Goal: Task Accomplishment & Management: Manage account settings

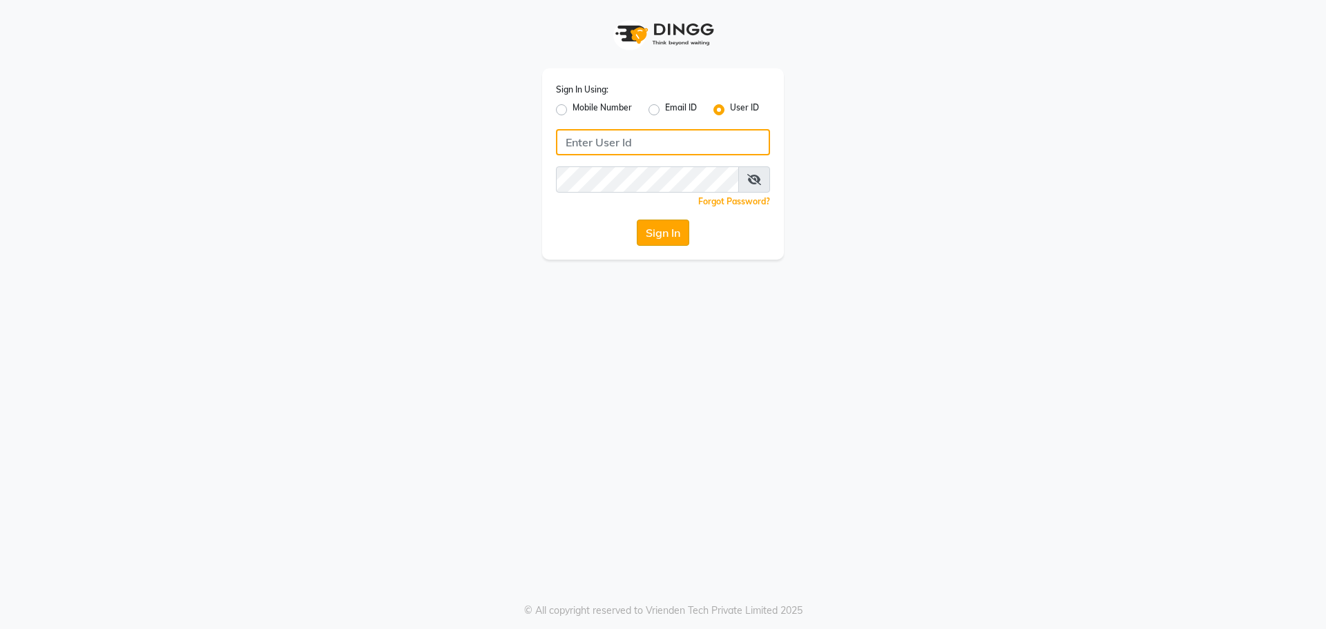
type input "e3270-01"
click at [651, 225] on button "Sign In" at bounding box center [663, 233] width 52 height 26
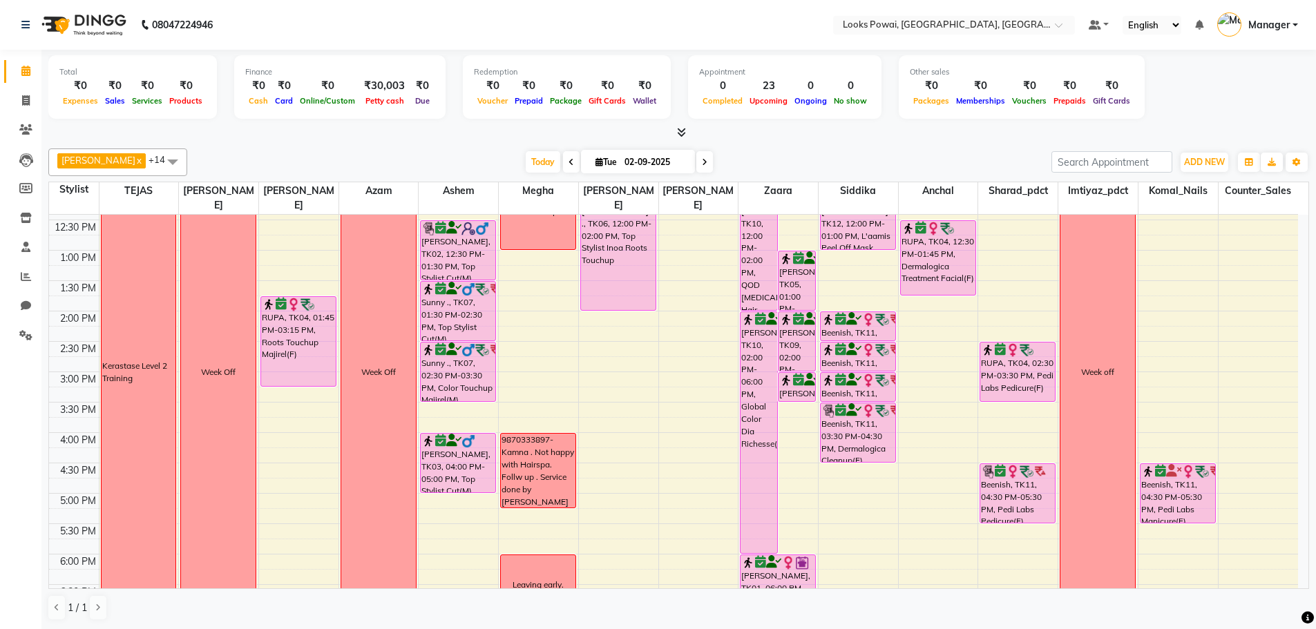
scroll to position [276, 0]
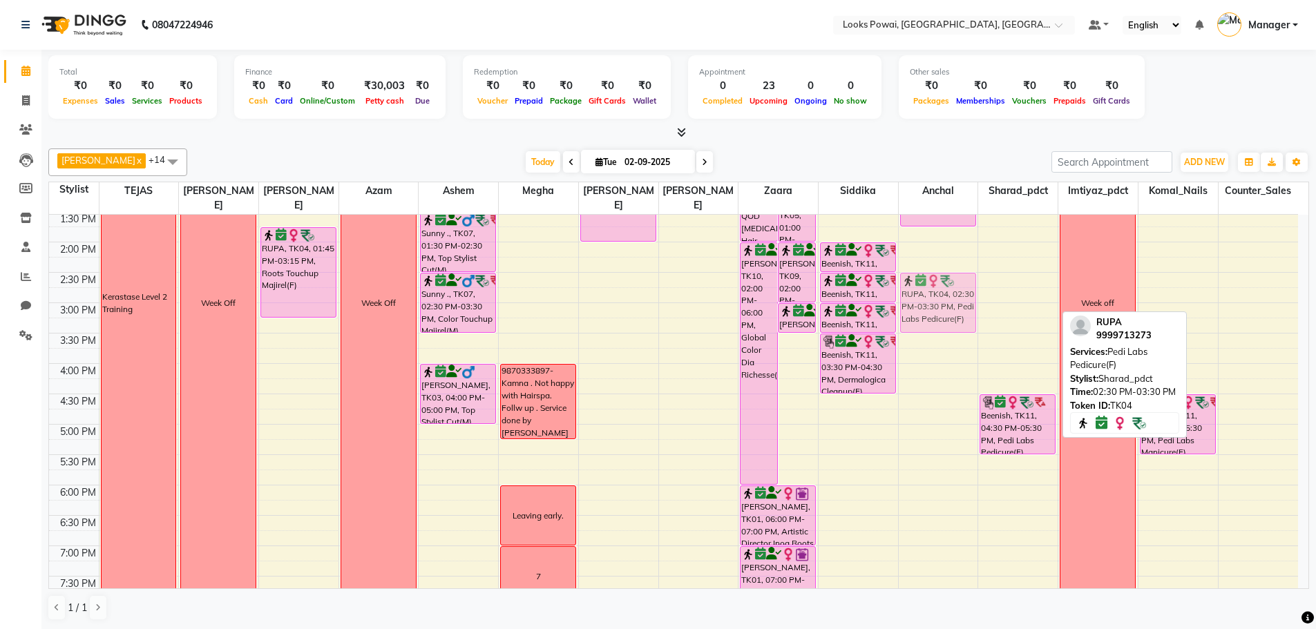
drag, startPoint x: 1022, startPoint y: 298, endPoint x: 967, endPoint y: 298, distance: 55.2
click at [967, 298] on tr "Kerastase Level 2 Training Week Off 12 RUPA, TK04, 01:45 PM-03:15 PM, Roots Tou…" at bounding box center [673, 303] width 1249 height 729
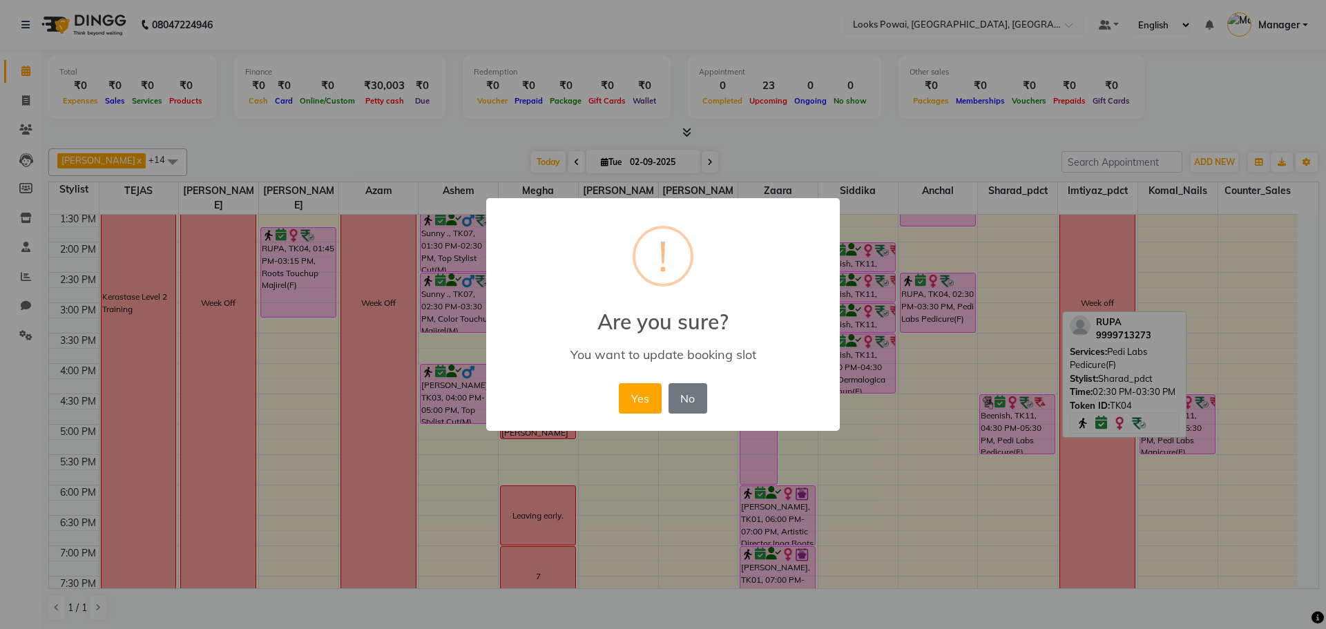
click at [653, 403] on button "Yes" at bounding box center [640, 398] width 42 height 30
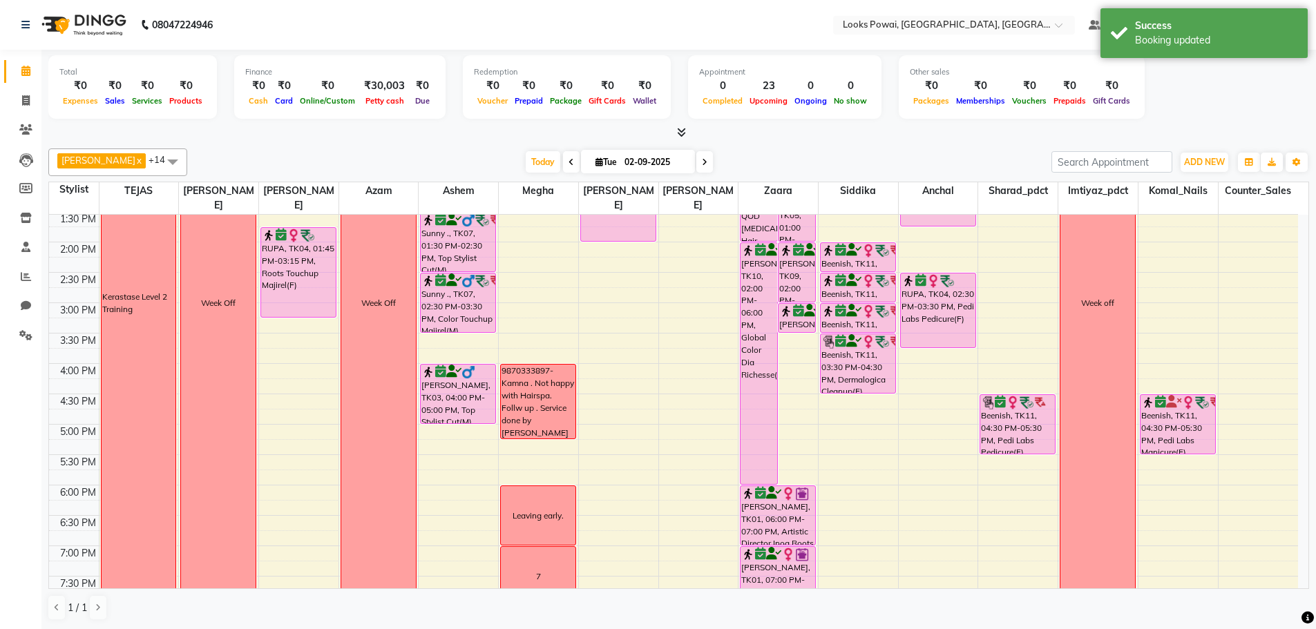
drag, startPoint x: 934, startPoint y: 316, endPoint x: 934, endPoint y: 325, distance: 8.3
click at [934, 325] on div "[PERSON_NAME] Client, TK08, 10:00 AM-11:30 AM, Dermalogica Treatment Facial(F) …" at bounding box center [937, 303] width 79 height 729
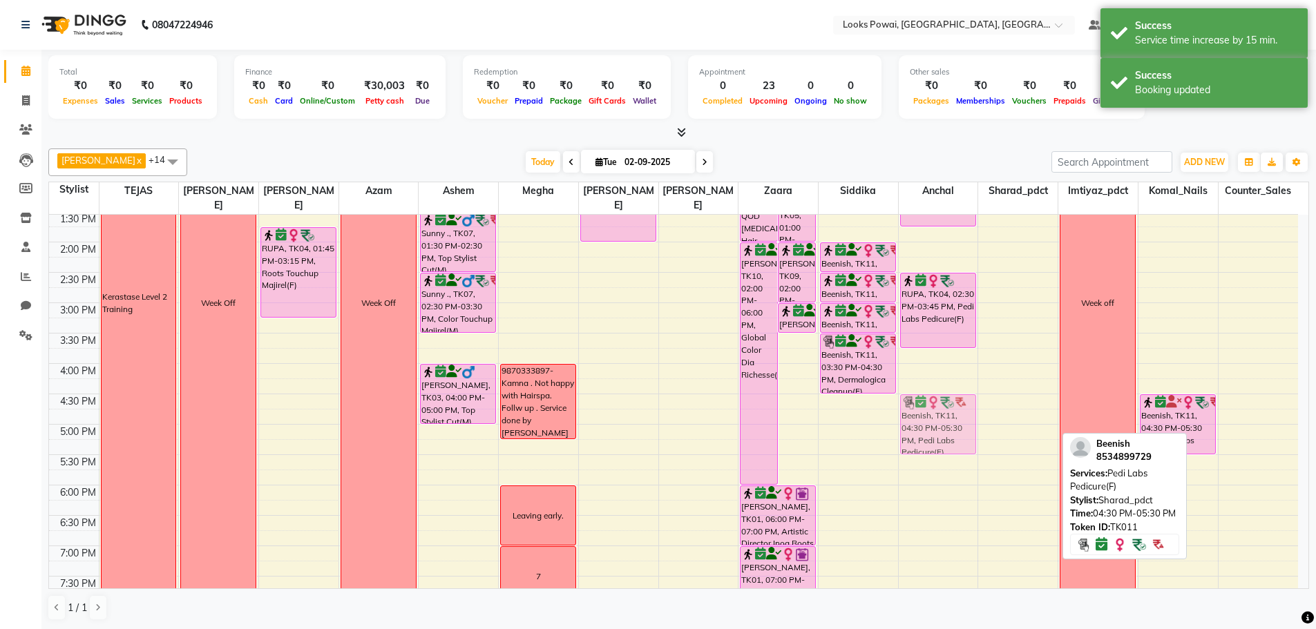
drag, startPoint x: 1021, startPoint y: 422, endPoint x: 973, endPoint y: 417, distance: 47.9
click at [973, 417] on tr "Kerastase Level 2 Training Week Off 12 RUPA, TK04, 01:45 PM-03:15 PM, Roots Tou…" at bounding box center [673, 303] width 1249 height 729
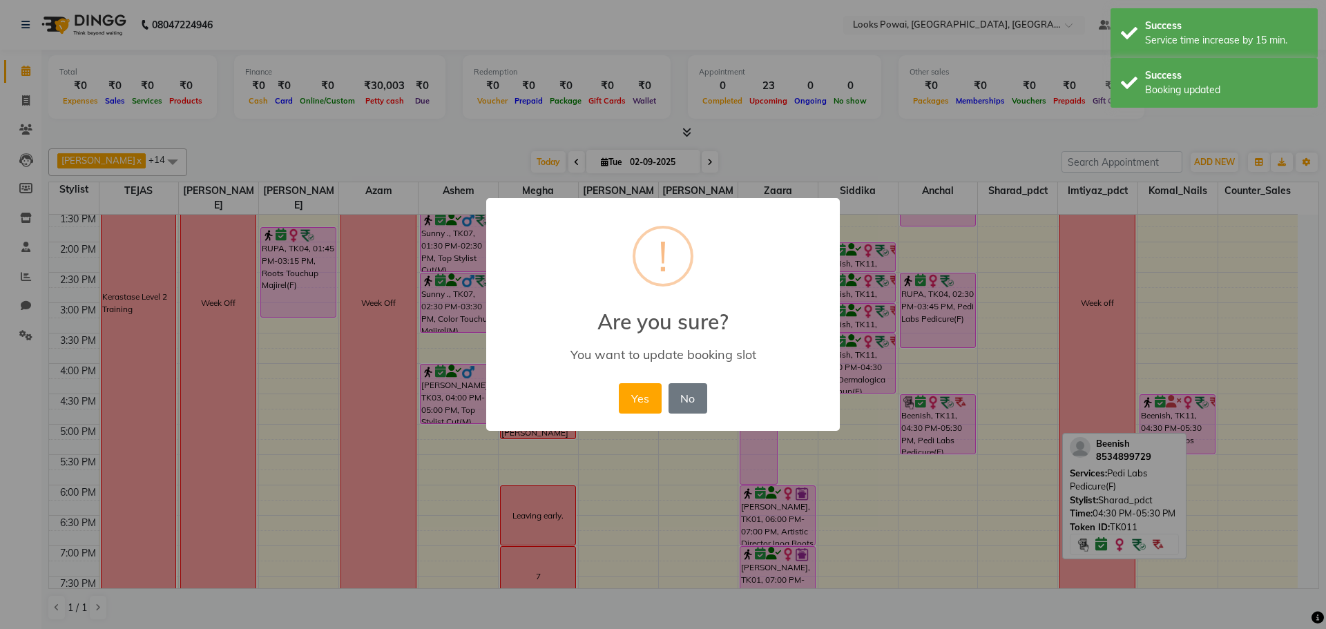
drag, startPoint x: 637, startPoint y: 396, endPoint x: 684, endPoint y: 416, distance: 51.3
click at [637, 396] on button "Yes" at bounding box center [640, 398] width 42 height 30
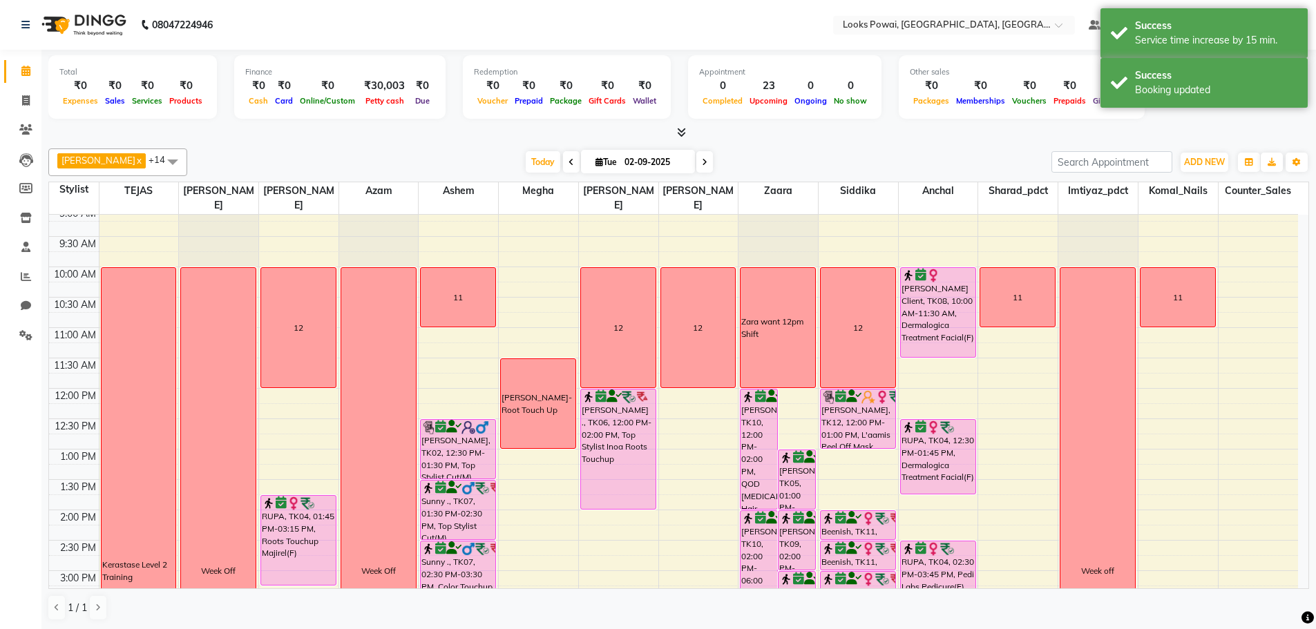
scroll to position [0, 0]
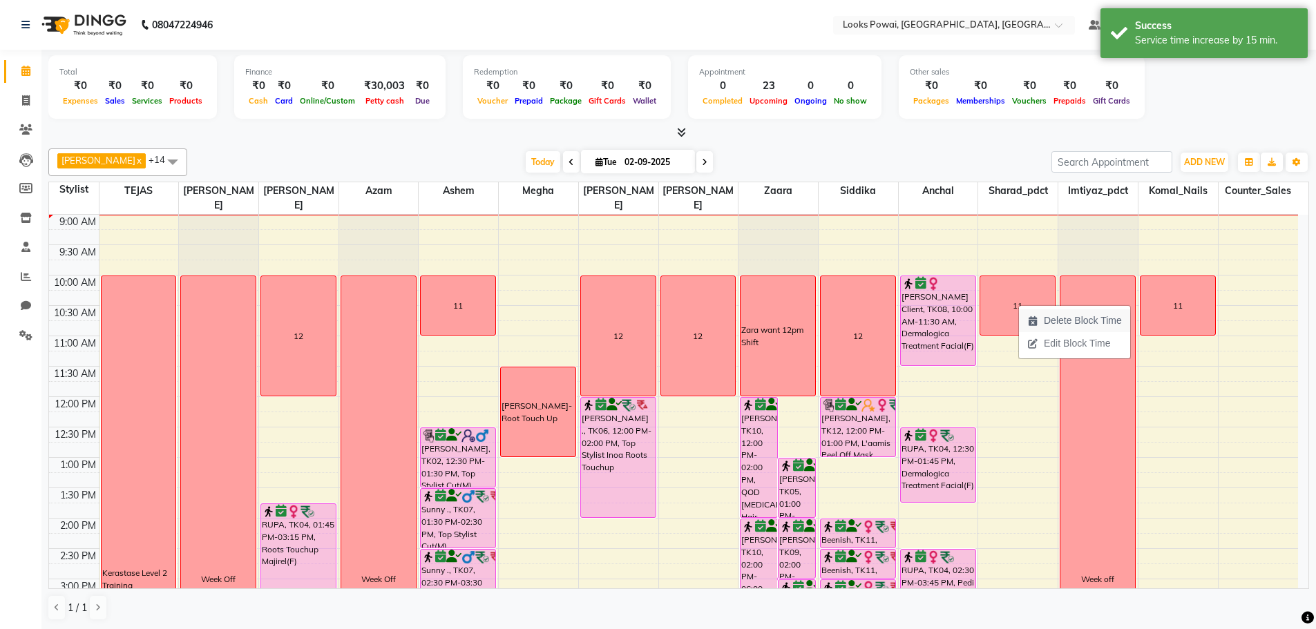
click at [1053, 325] on span "Delete Block Time" at bounding box center [1082, 321] width 78 height 15
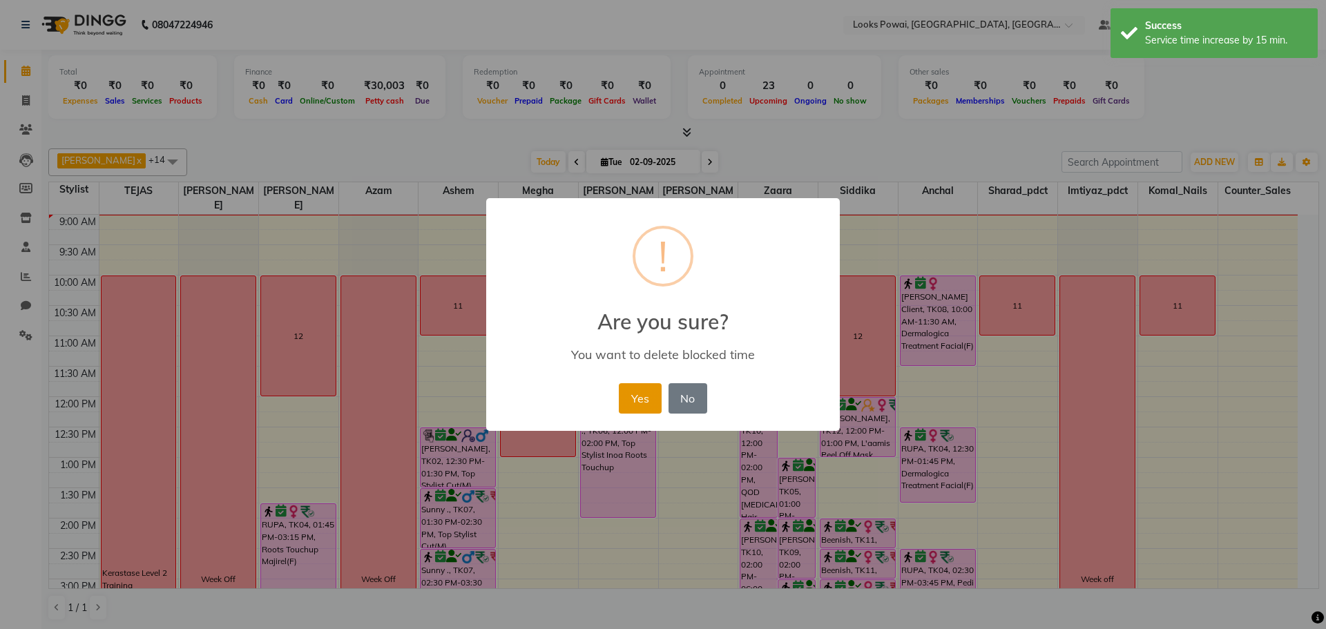
drag, startPoint x: 635, startPoint y: 398, endPoint x: 647, endPoint y: 395, distance: 12.7
click at [635, 396] on button "Yes" at bounding box center [640, 398] width 42 height 30
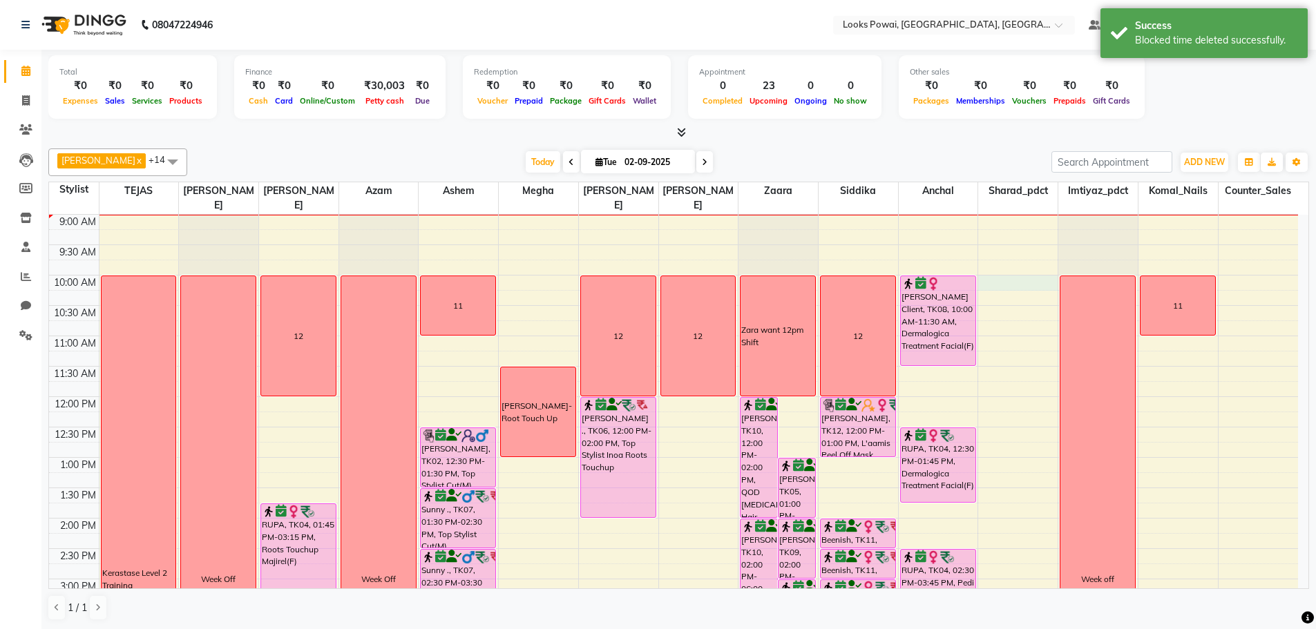
click at [1021, 275] on div "9:00 AM 9:30 AM 10:00 AM 10:30 AM 11:00 AM 11:30 AM 12:00 PM 12:30 PM 1:00 PM 1…" at bounding box center [673, 579] width 1249 height 729
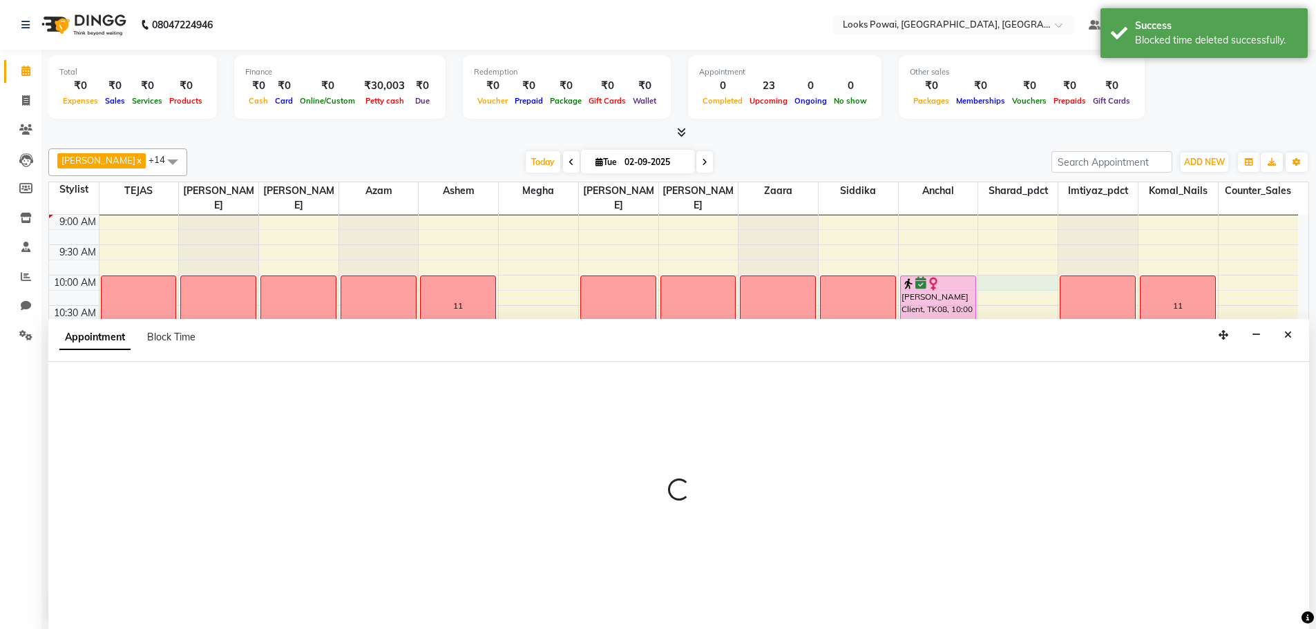
scroll to position [1, 0]
click at [177, 327] on div "Appointment Block Time" at bounding box center [135, 339] width 153 height 31
select select "64868"
select select "600"
select select "tentative"
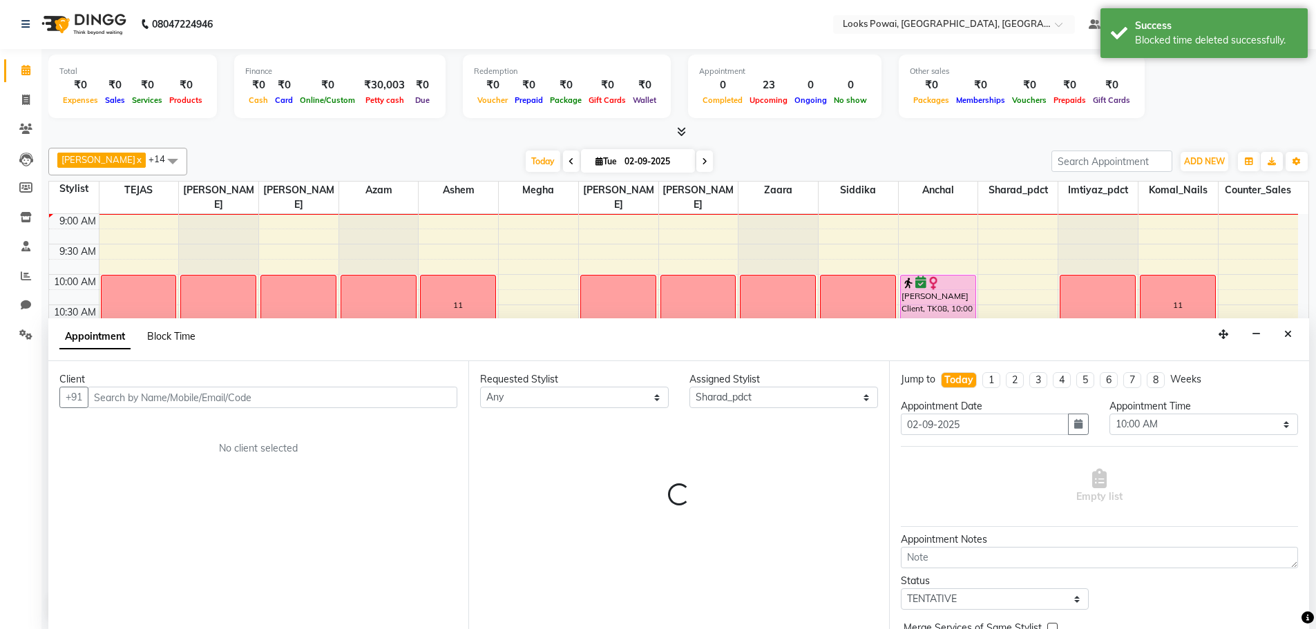
click at [177, 336] on span "Block Time" at bounding box center [171, 336] width 48 height 12
select select "64868"
select select "600"
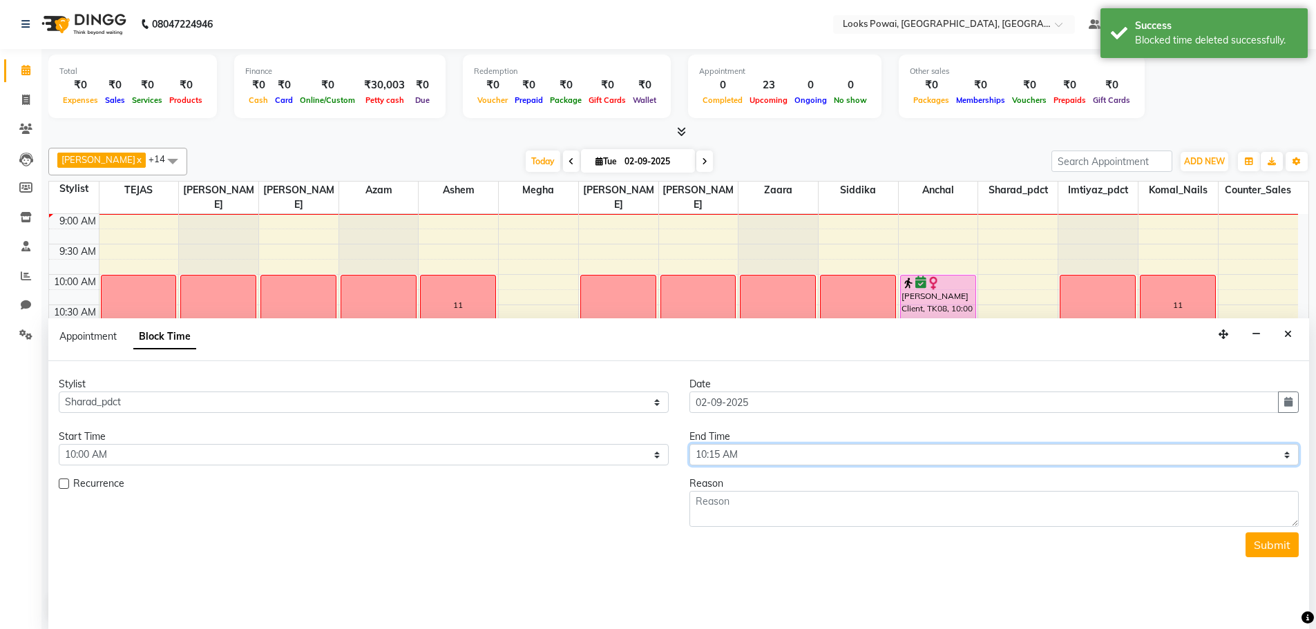
drag, startPoint x: 771, startPoint y: 452, endPoint x: 778, endPoint y: 455, distance: 7.4
click at [771, 452] on select "Select 10:00 AM 10:15 AM 10:30 AM 10:45 AM 11:00 AM 11:15 AM 11:30 AM 11:45 AM …" at bounding box center [994, 454] width 610 height 21
select select "1200"
click at [689, 444] on select "Select 10:00 AM 10:15 AM 10:30 AM 10:45 AM 11:00 AM 11:15 AM 11:30 AM 11:45 AM …" at bounding box center [994, 454] width 610 height 21
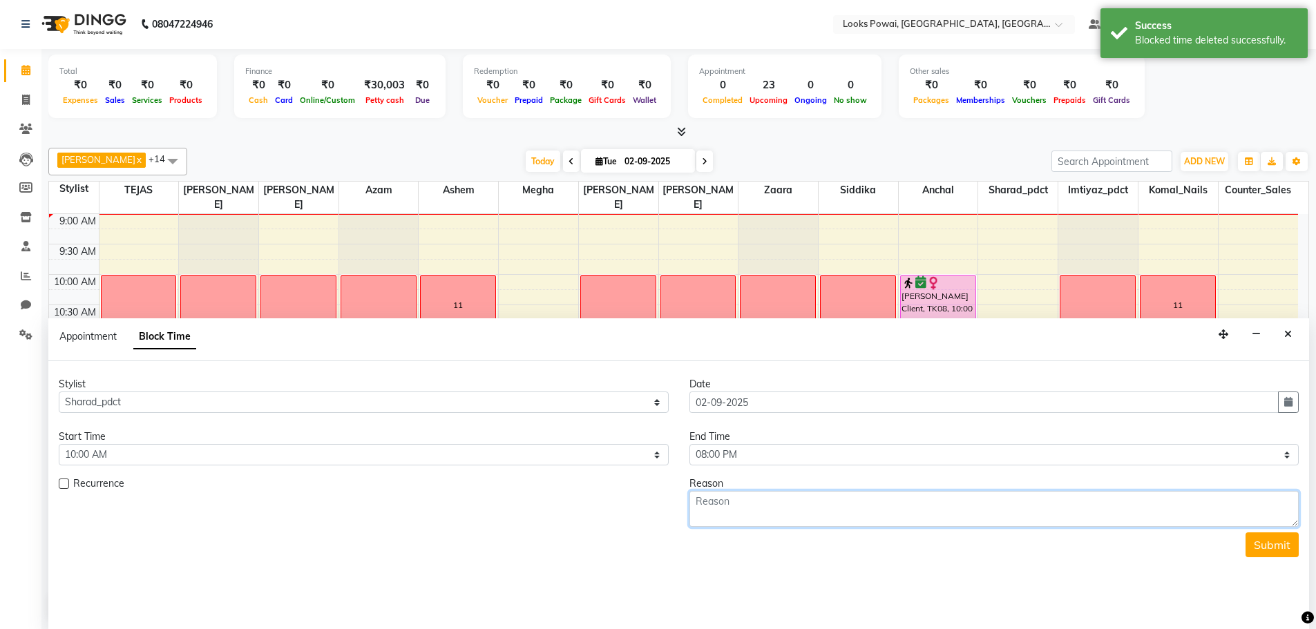
click at [817, 512] on textarea at bounding box center [994, 509] width 610 height 36
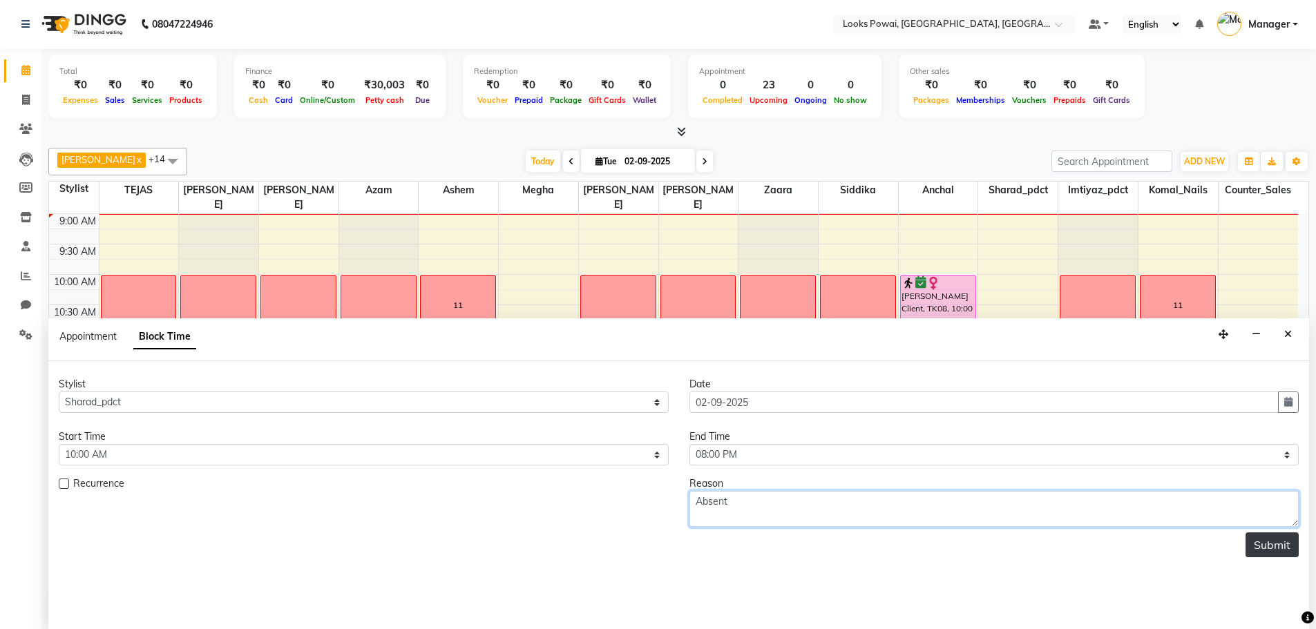
type textarea "Absent"
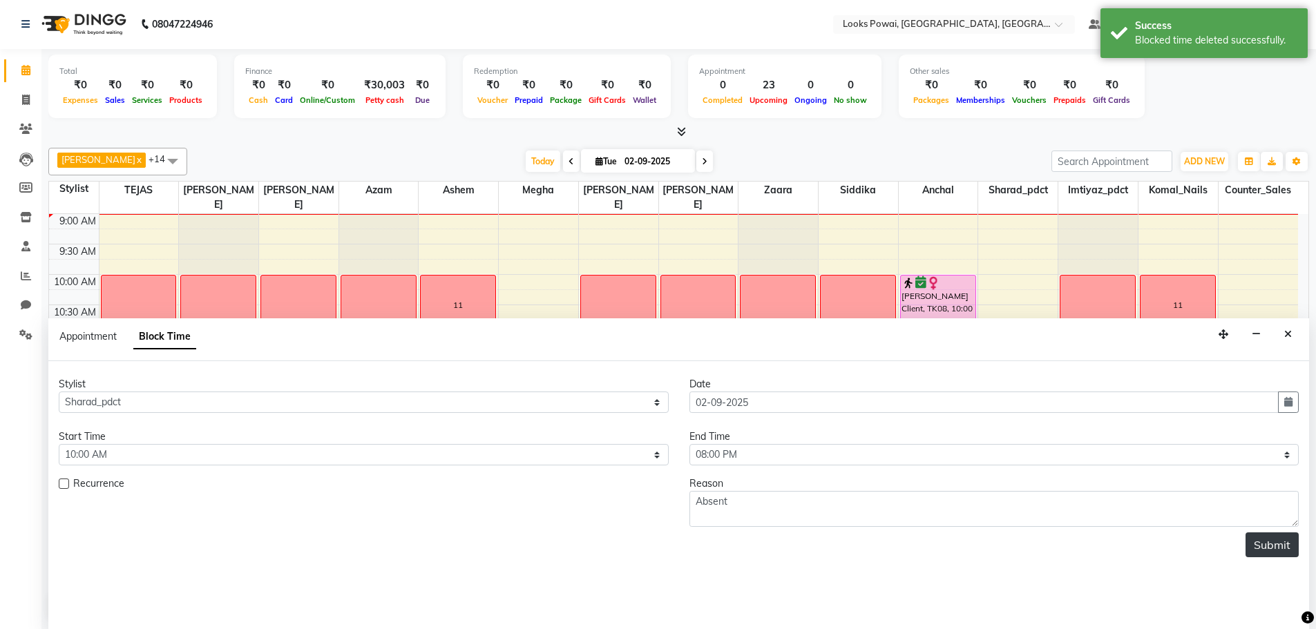
click at [1273, 552] on button "Submit" at bounding box center [1271, 544] width 53 height 25
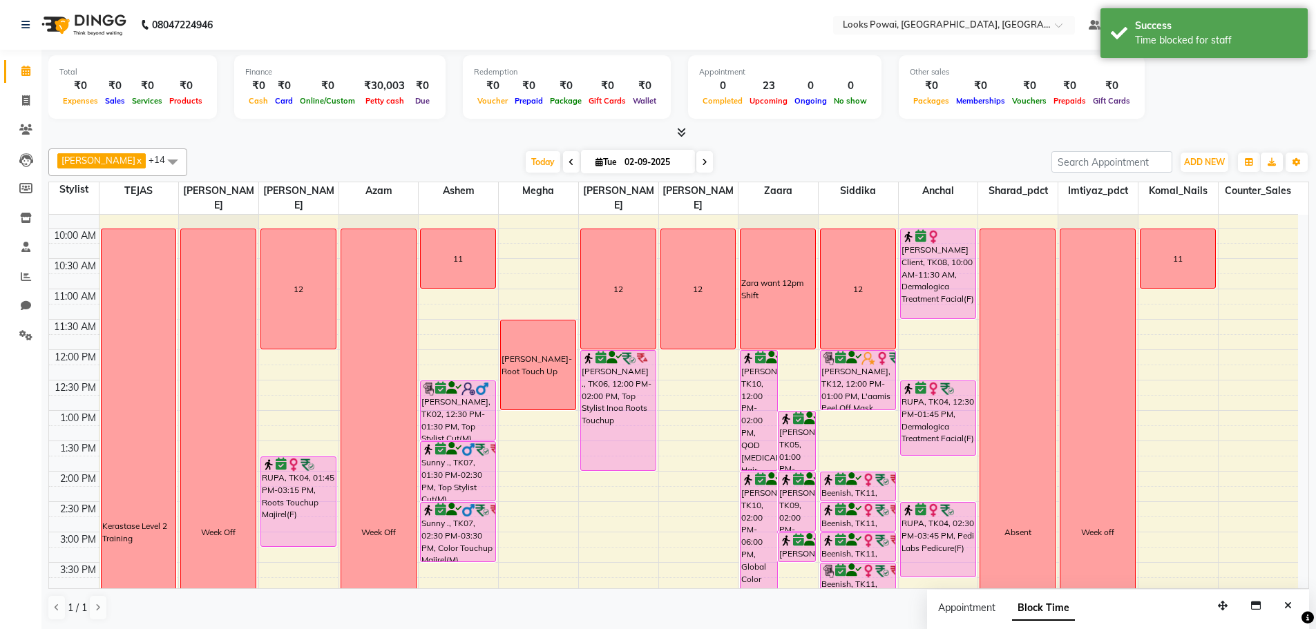
scroll to position [207, 0]
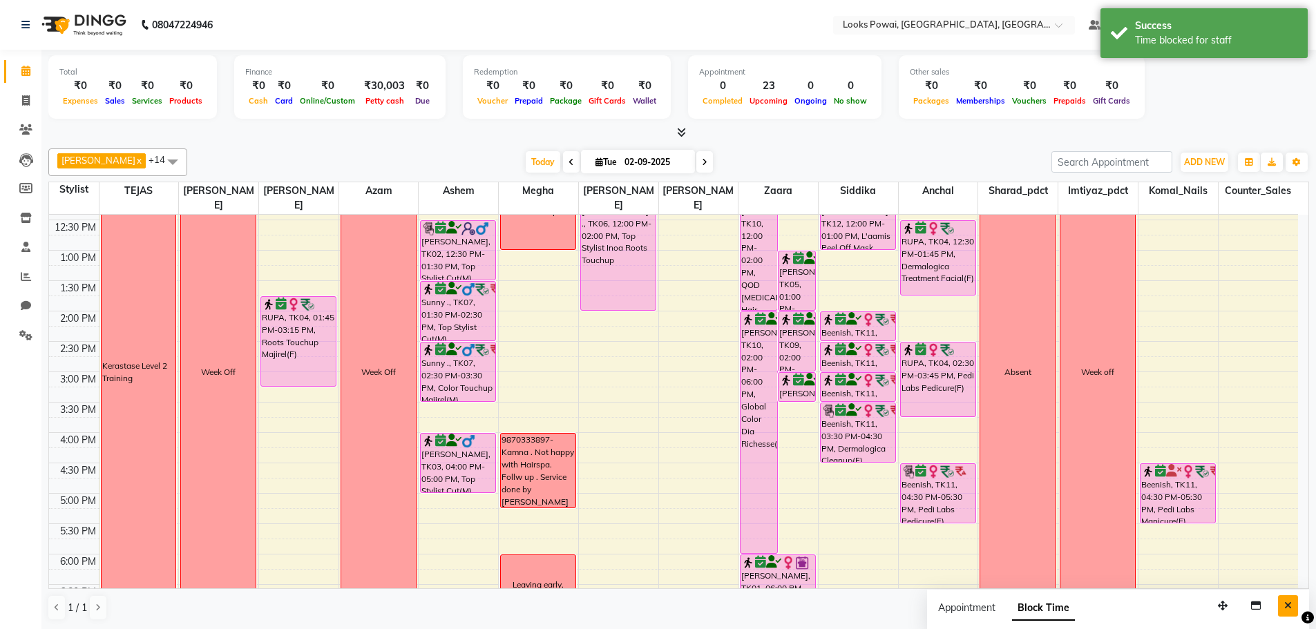
click at [1291, 603] on icon "Close" at bounding box center [1288, 606] width 8 height 10
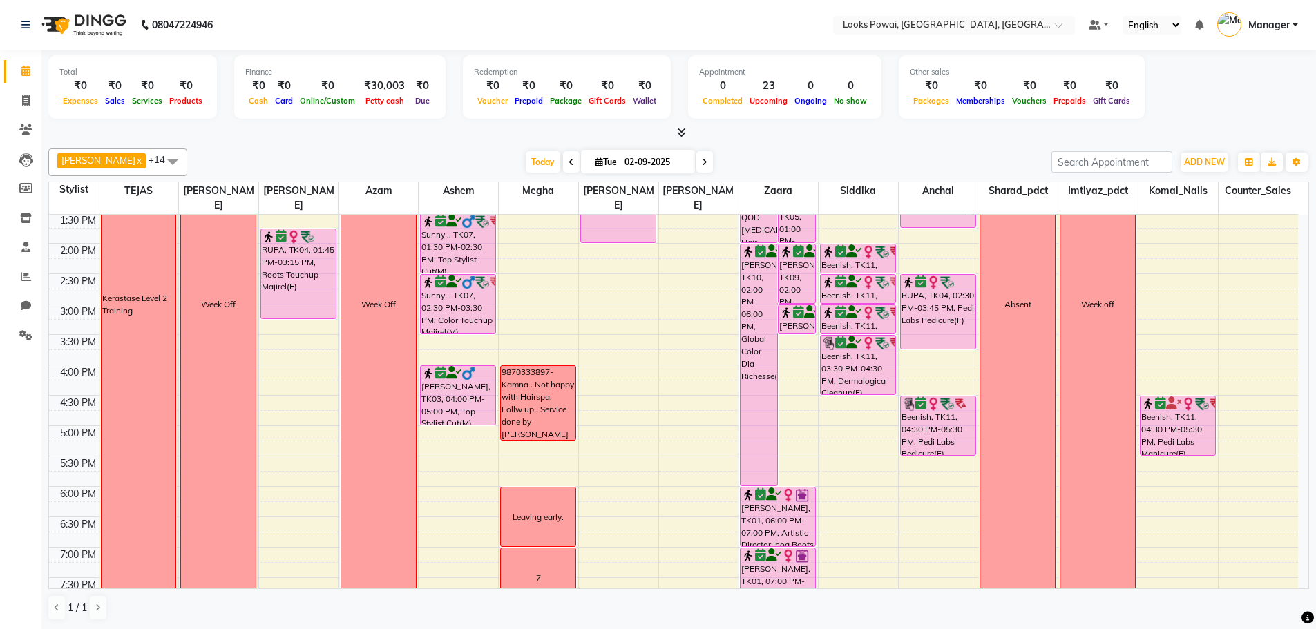
scroll to position [340, 0]
